Goal: Information Seeking & Learning: Find specific fact

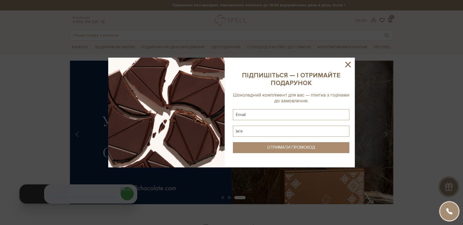
click at [350, 64] on icon at bounding box center [348, 64] width 9 height 9
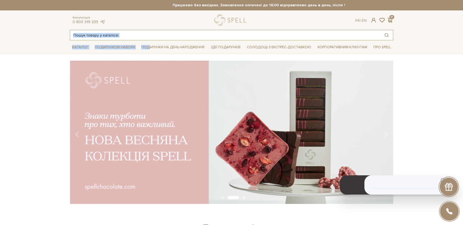
click at [150, 39] on input "text" at bounding box center [225, 35] width 310 height 10
click at [141, 34] on input "text" at bounding box center [225, 35] width 310 height 10
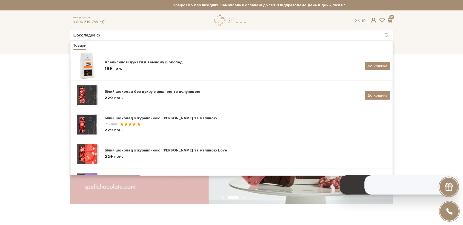
type input "шоколадна ф"
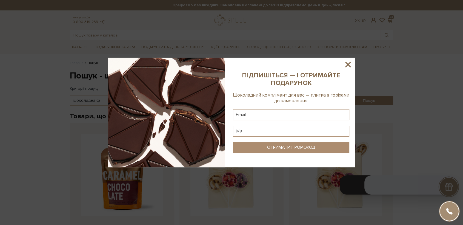
click at [347, 63] on icon at bounding box center [347, 64] width 5 height 5
